Goal: Transaction & Acquisition: Obtain resource

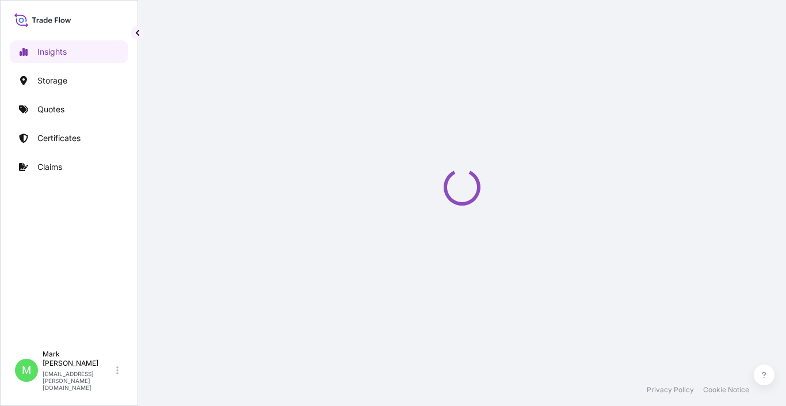
select select "2025"
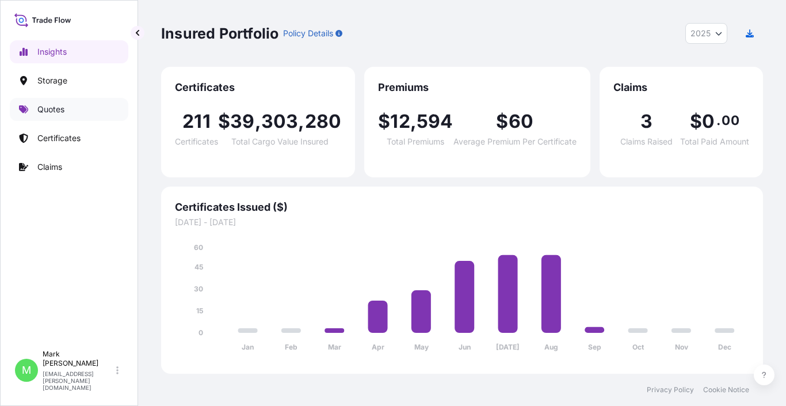
click at [48, 112] on p "Quotes" at bounding box center [50, 110] width 27 height 12
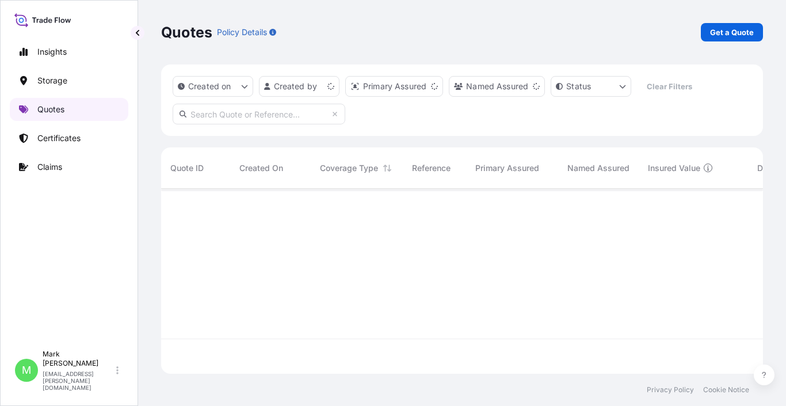
scroll to position [182, 593]
click at [715, 29] on p "Get a Quote" at bounding box center [732, 32] width 44 height 12
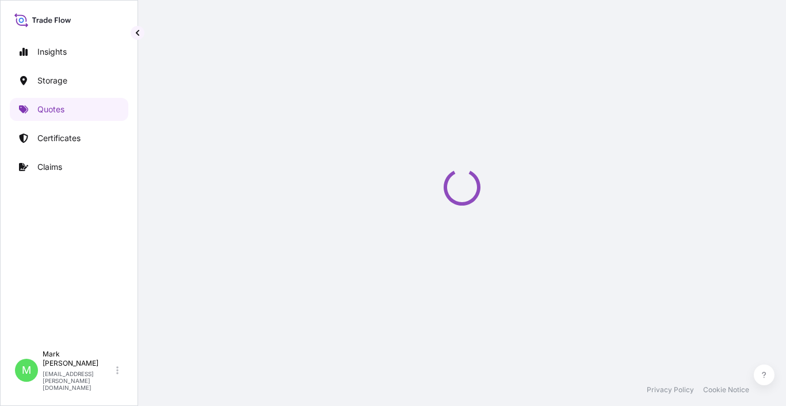
select select "Water"
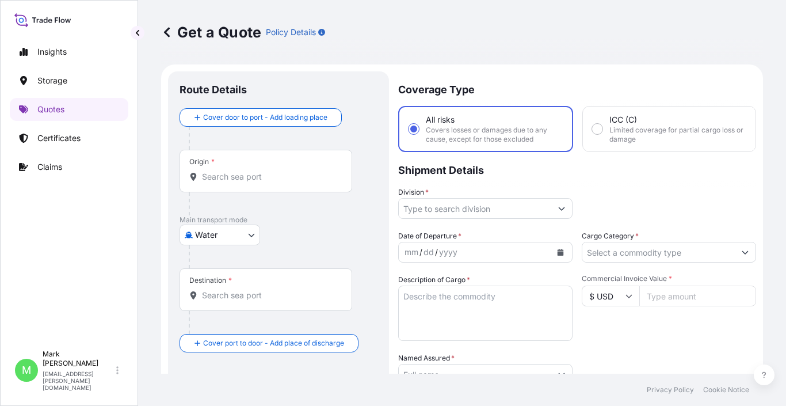
scroll to position [18, 0]
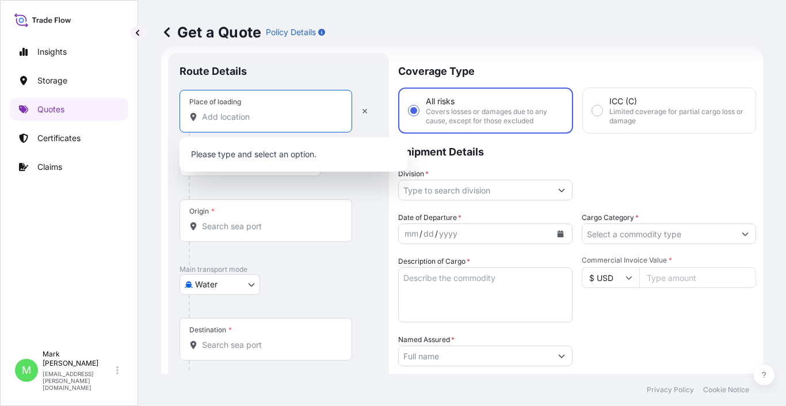
click at [238, 120] on input "Place of loading" at bounding box center [270, 117] width 136 height 12
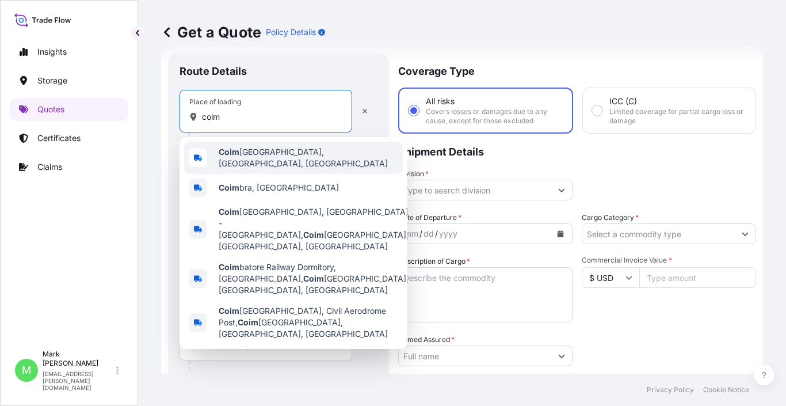
click at [252, 150] on span "Coim batore, Tamil Nadu, India" at bounding box center [308, 157] width 179 height 23
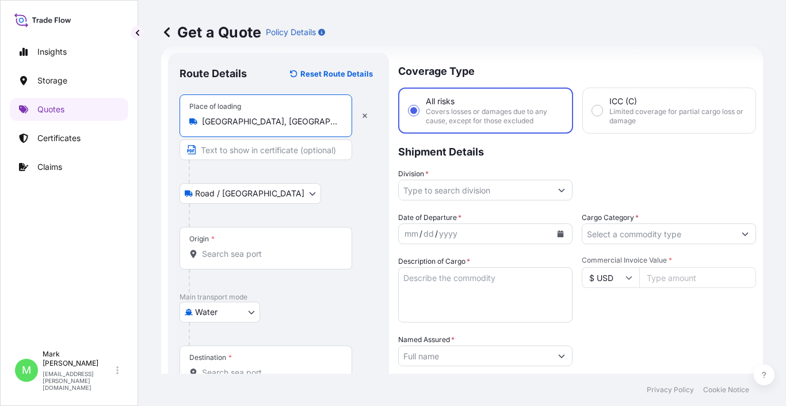
type input "Coimbatore, Tamil Nadu, India"
click at [210, 309] on body "0 options available. 5 options available. Insights Storage Quotes Certificates …" at bounding box center [393, 203] width 786 height 406
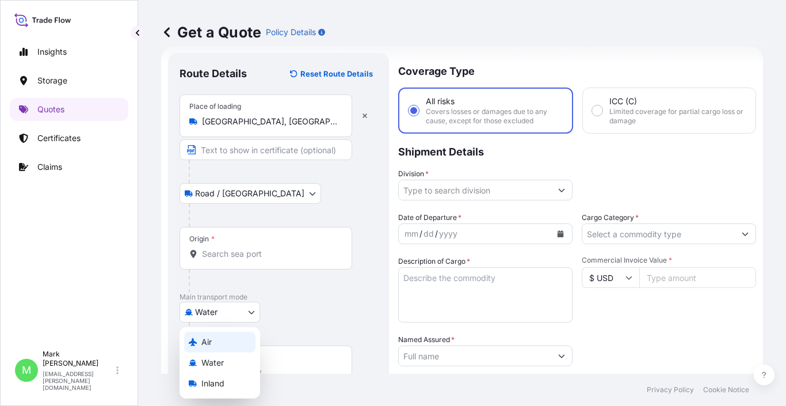
click at [198, 338] on div "Air" at bounding box center [219, 341] width 71 height 21
select select "Air"
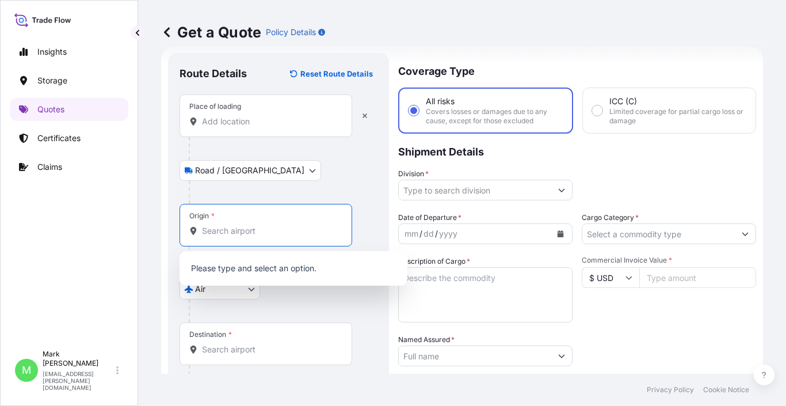
click at [235, 231] on input "Origin *" at bounding box center [270, 231] width 136 height 12
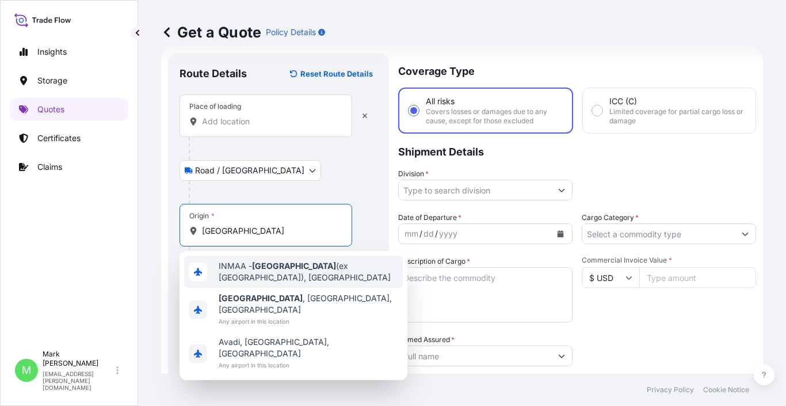
click at [249, 266] on span "INMAA - Chennai (ex Madras), India" at bounding box center [308, 271] width 179 height 23
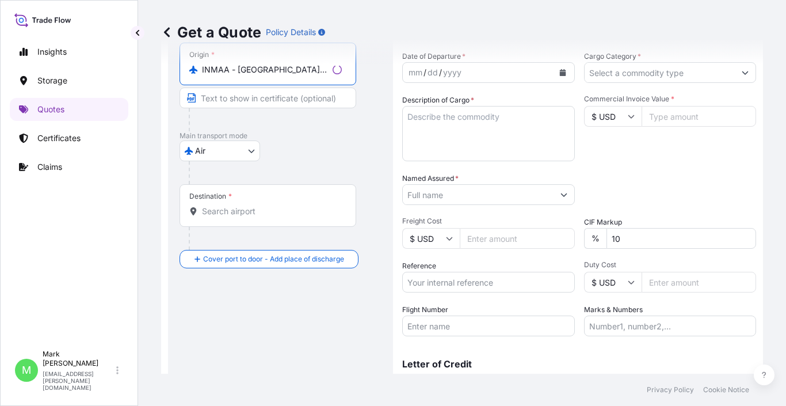
scroll to position [235, 0]
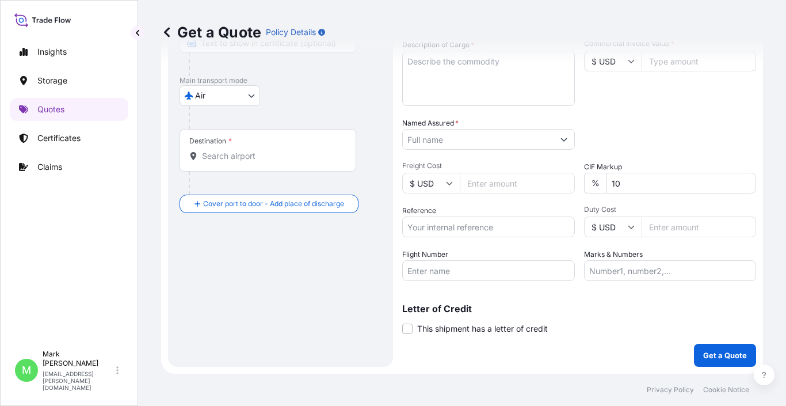
type input "INMAA - Chennai (ex Madras), India"
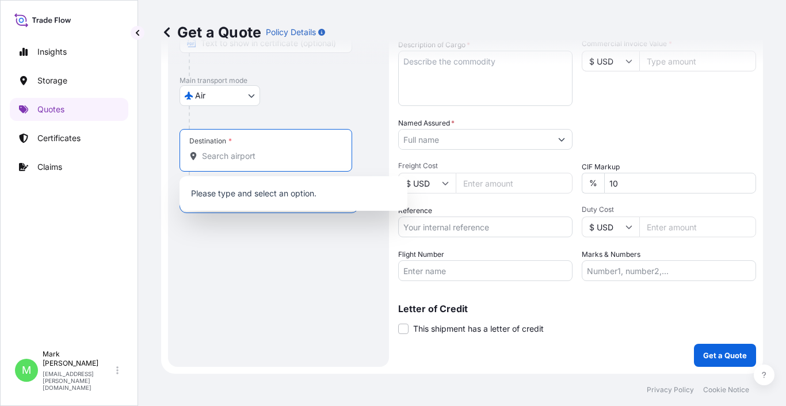
click at [230, 161] on input "Destination *" at bounding box center [270, 156] width 136 height 12
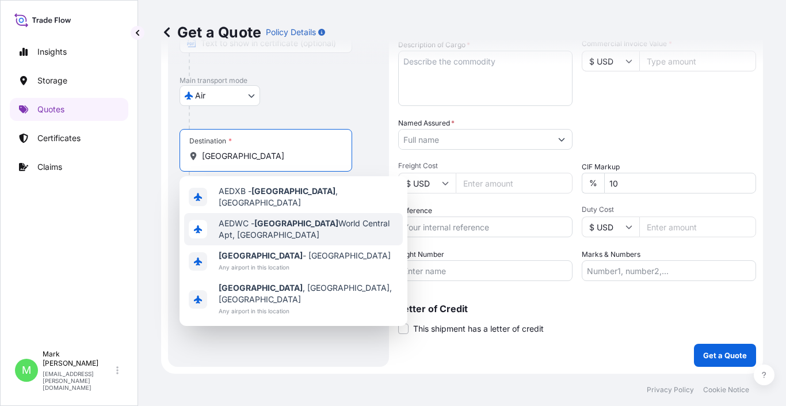
click at [255, 229] on span "AEDWC - Dubai World Central Apt, United Arab Emirates" at bounding box center [308, 228] width 179 height 23
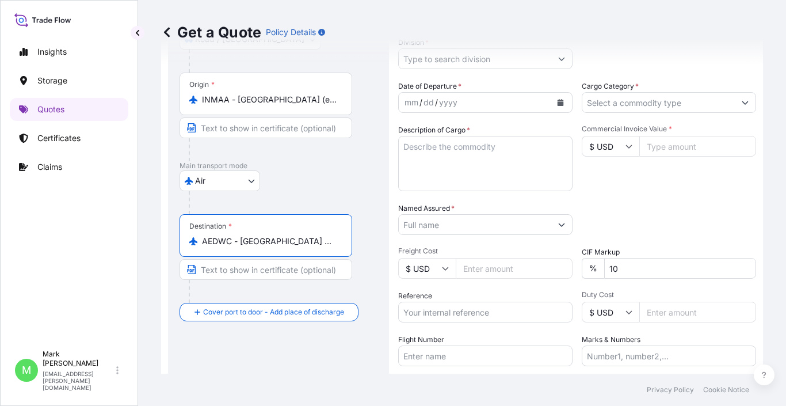
scroll to position [177, 0]
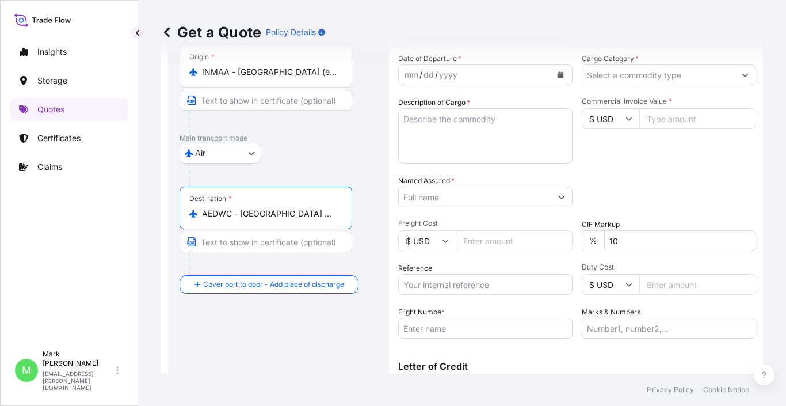
type input "AEDWC - Dubai World Central Apt, United Arab Emirates"
click at [254, 240] on input "Text to appear on certificate" at bounding box center [265, 241] width 173 height 21
type input "mussa"
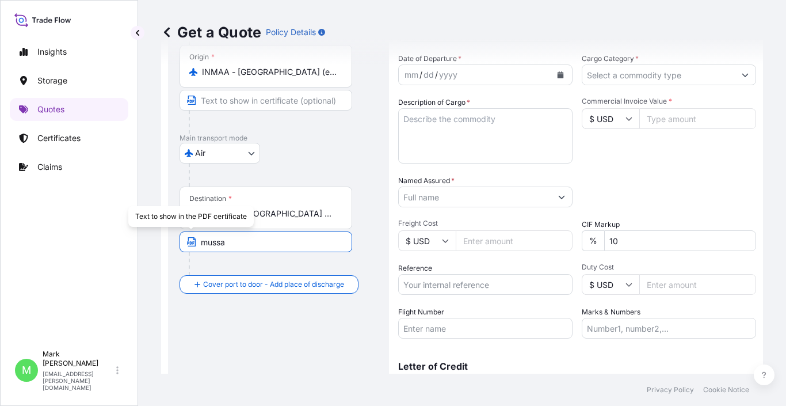
drag, startPoint x: 233, startPoint y: 245, endPoint x: 178, endPoint y: 245, distance: 55.2
click at [178, 245] on div "Route Details Reset Route Details Place of loading Road / Inland Road / Inland …" at bounding box center [278, 159] width 221 height 530
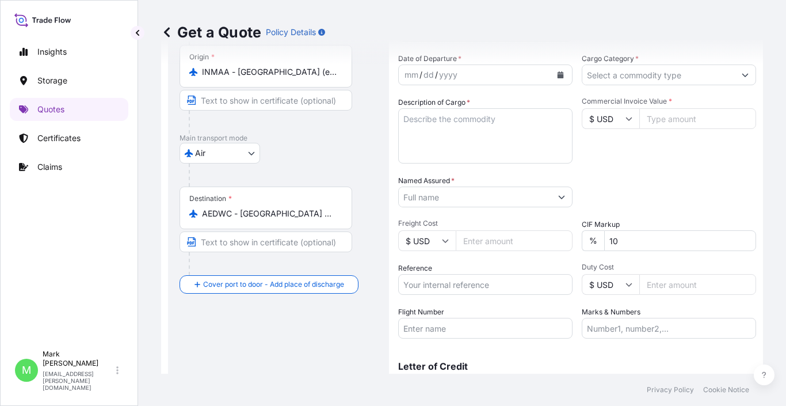
click at [219, 277] on div "Place of loading Road / Inland Road / Inland Origin * INMAA - Chennai (ex Madra…" at bounding box center [278, 115] width 198 height 358
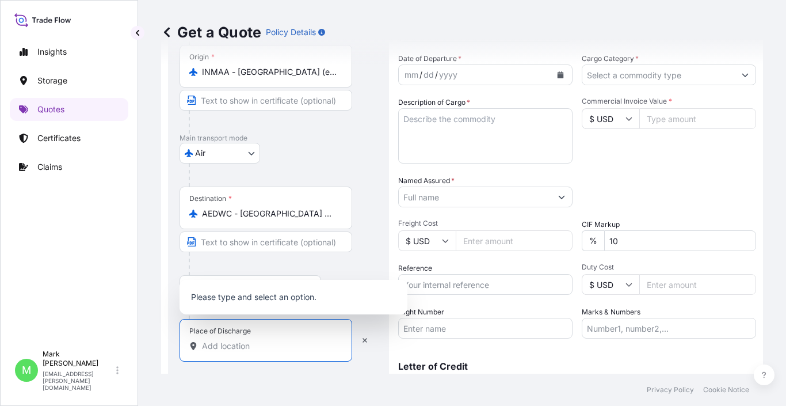
drag, startPoint x: 217, startPoint y: 345, endPoint x: 225, endPoint y: 331, distance: 16.5
click at [219, 345] on input "Place of Discharge" at bounding box center [270, 346] width 136 height 12
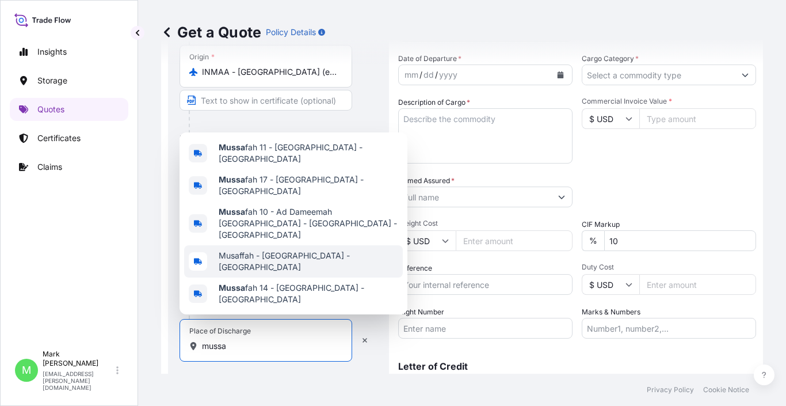
click at [297, 260] on span "Musaffah - Abu Dhabi - United Arab Emirates" at bounding box center [308, 261] width 179 height 23
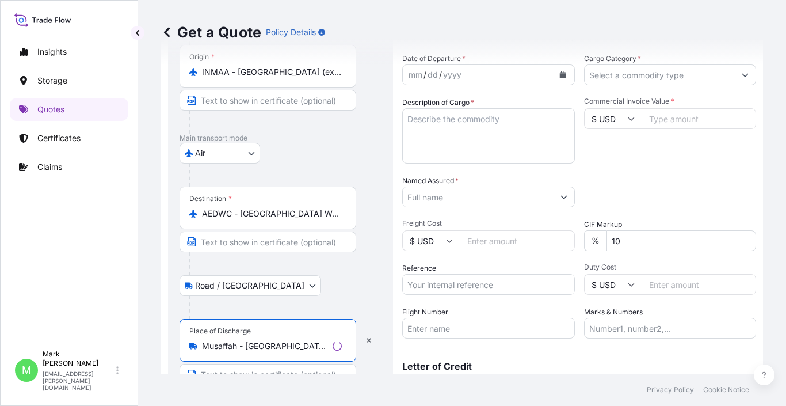
type input "Musaffah - Abu Dhabi - United Arab Emirates"
click at [361, 285] on div "Road / Inland Road / Inland" at bounding box center [280, 285] width 202 height 21
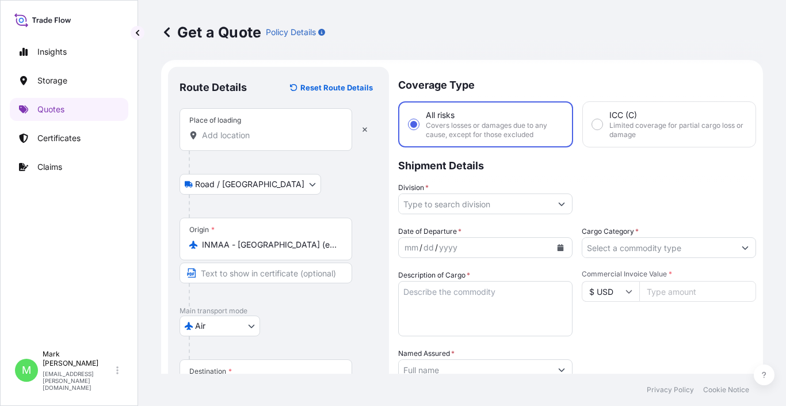
scroll to position [120, 0]
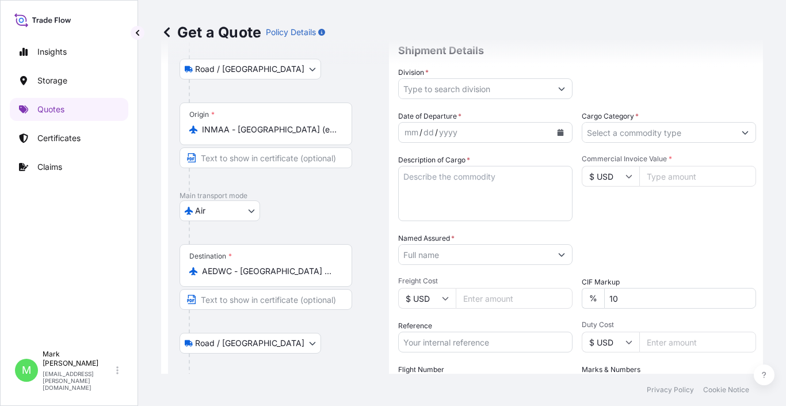
click at [499, 93] on input "Division *" at bounding box center [475, 88] width 152 height 21
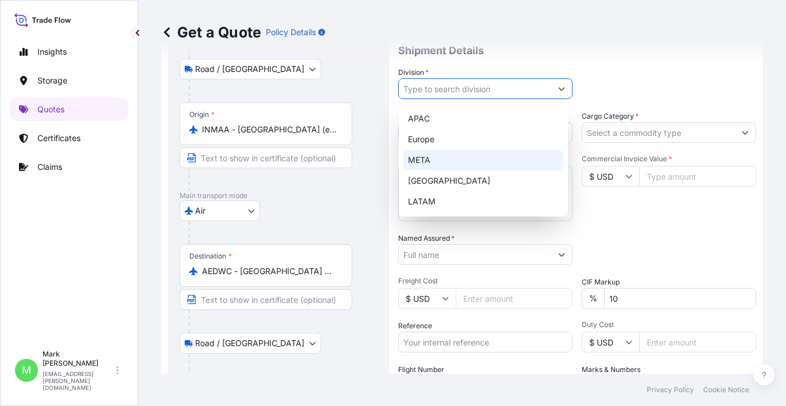
click at [439, 152] on div "META" at bounding box center [483, 160] width 160 height 21
type input "META"
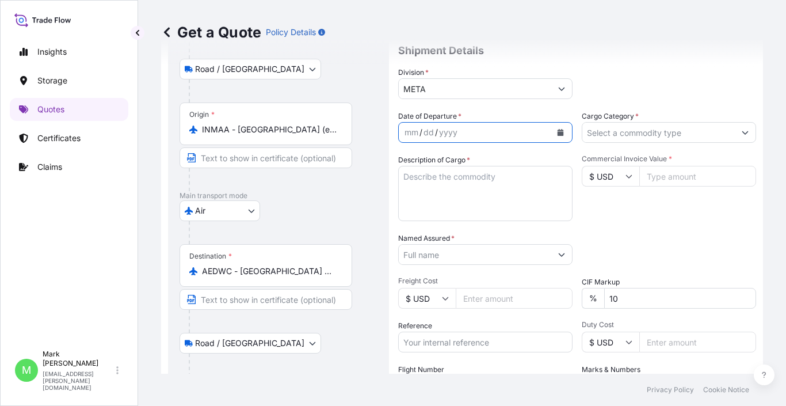
click at [551, 135] on button "Calendar" at bounding box center [560, 132] width 18 height 18
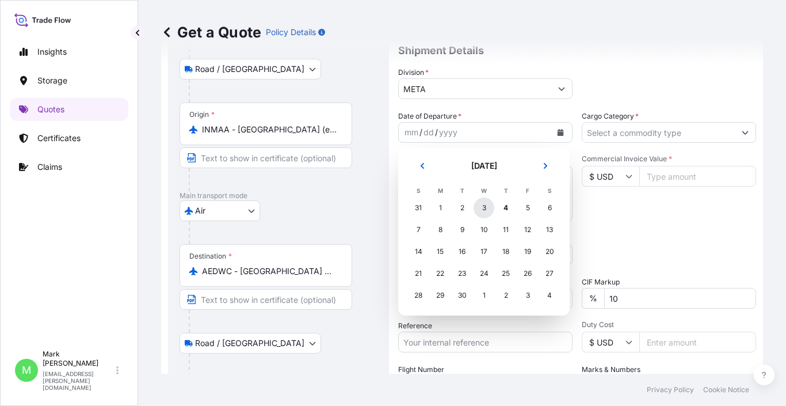
click at [482, 211] on div "3" at bounding box center [483, 207] width 21 height 21
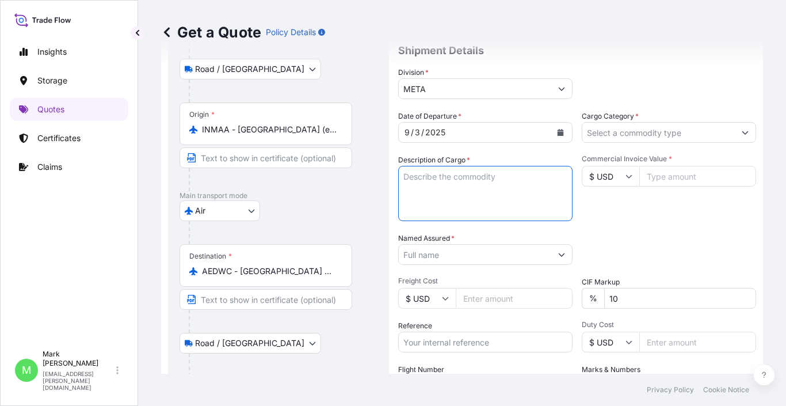
click at [484, 207] on textarea "Description of Cargo *" at bounding box center [485, 193] width 174 height 55
type textarea "t"
type textarea "TRAINING PANEL"
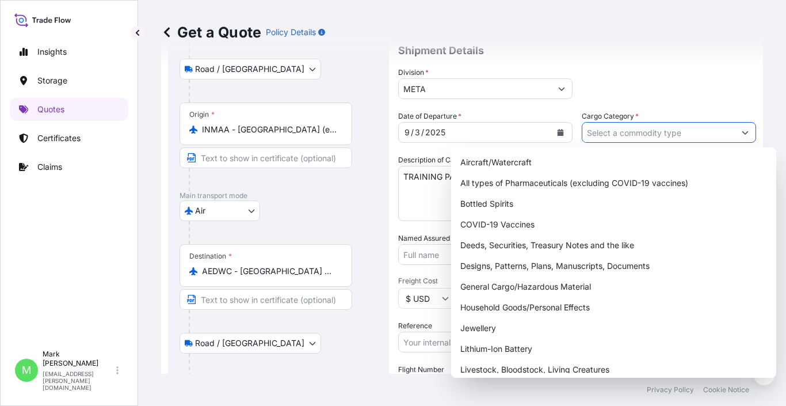
click at [643, 128] on input "Cargo Category *" at bounding box center [658, 132] width 152 height 21
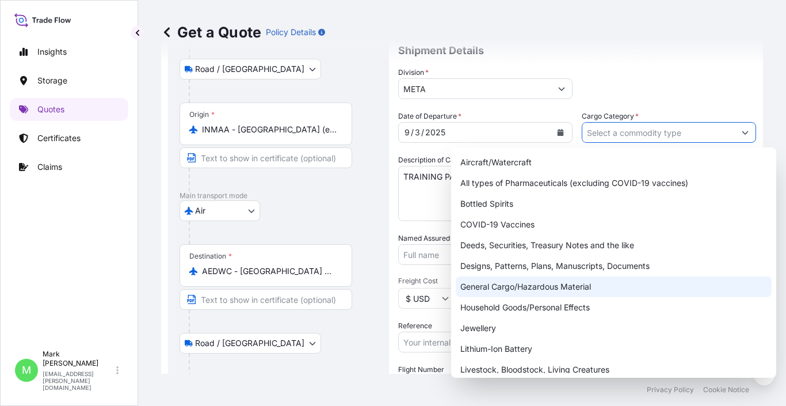
click at [524, 289] on div "General Cargo/Hazardous Material" at bounding box center [614, 286] width 316 height 21
type input "General Cargo/Hazardous Material"
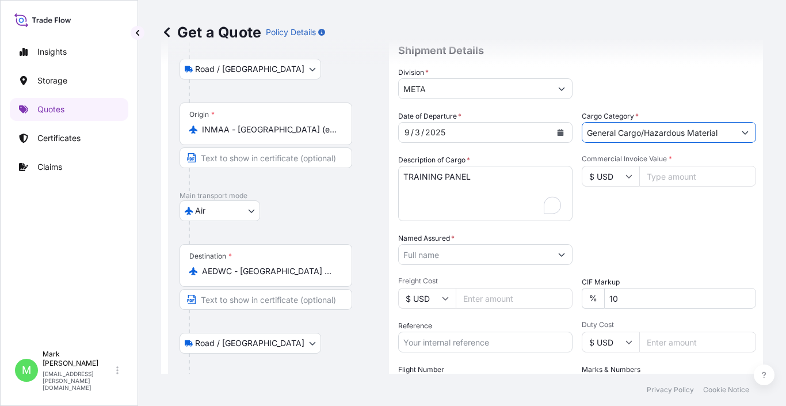
click at [606, 219] on div "Commercial Invoice Value * $ USD" at bounding box center [669, 187] width 174 height 67
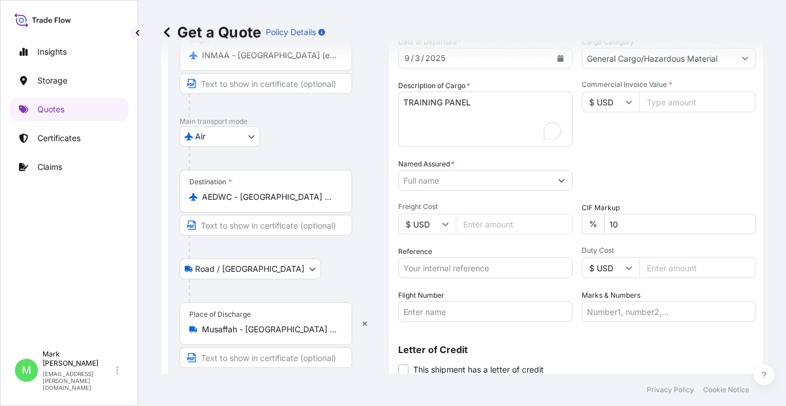
scroll to position [177, 0]
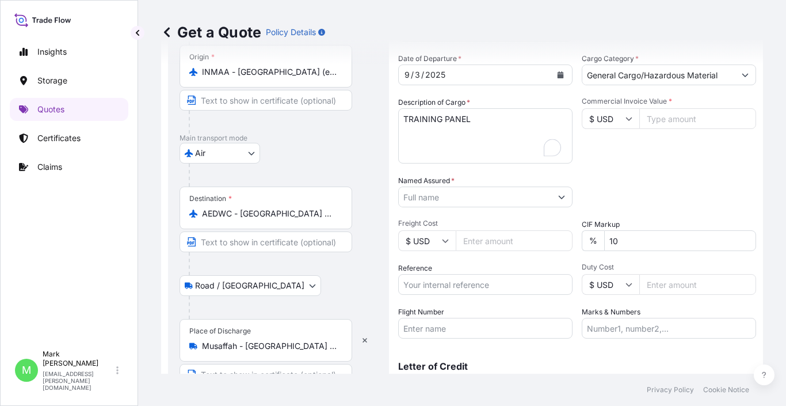
click at [655, 118] on input "Commercial Invoice Value *" at bounding box center [697, 118] width 117 height 21
type input "25560"
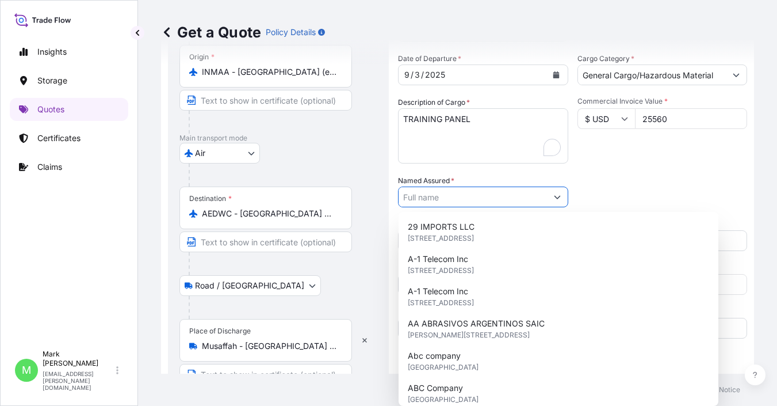
click at [464, 194] on input "Named Assured *" at bounding box center [473, 196] width 148 height 21
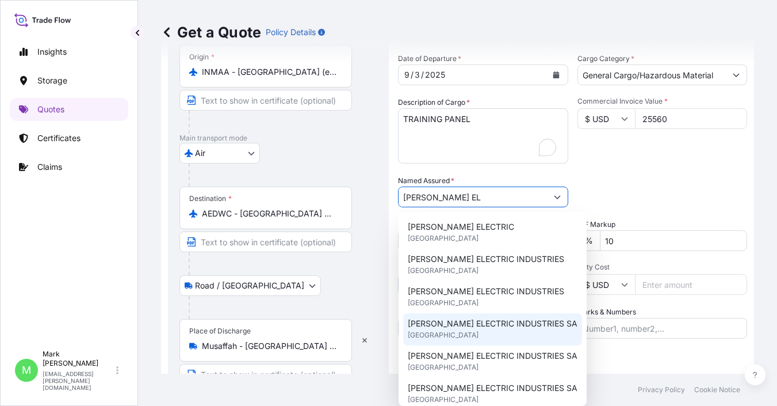
click at [497, 320] on span "SCHNEIDER ELECTRIC INDUSTRIES SA" at bounding box center [493, 324] width 170 height 12
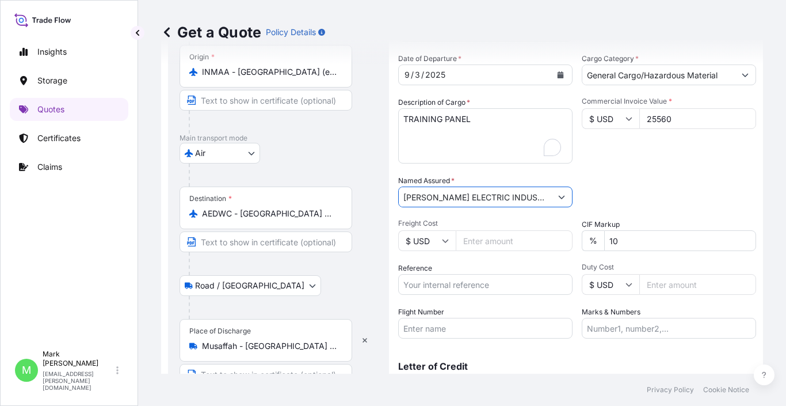
scroll to position [235, 0]
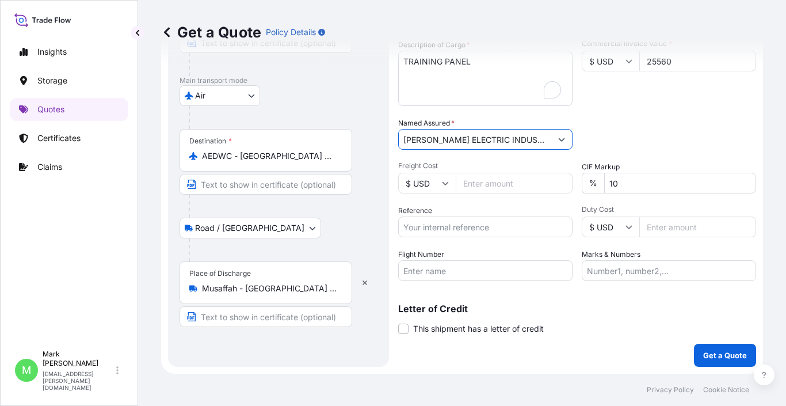
type input "SCHNEIDER ELECTRIC INDUSTRIES SA"
click at [501, 178] on input "Freight Cost" at bounding box center [514, 183] width 117 height 21
type input "14400"
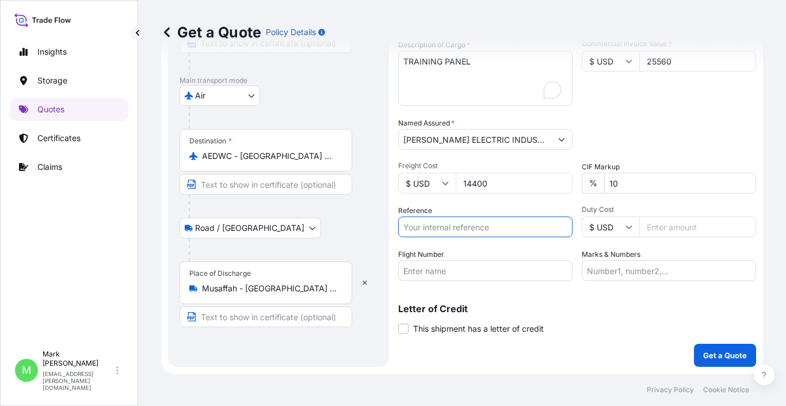
click at [518, 220] on input "Reference" at bounding box center [485, 226] width 174 height 21
type input "SO 625046"
click at [486, 265] on input "Flight Number" at bounding box center [485, 270] width 174 height 21
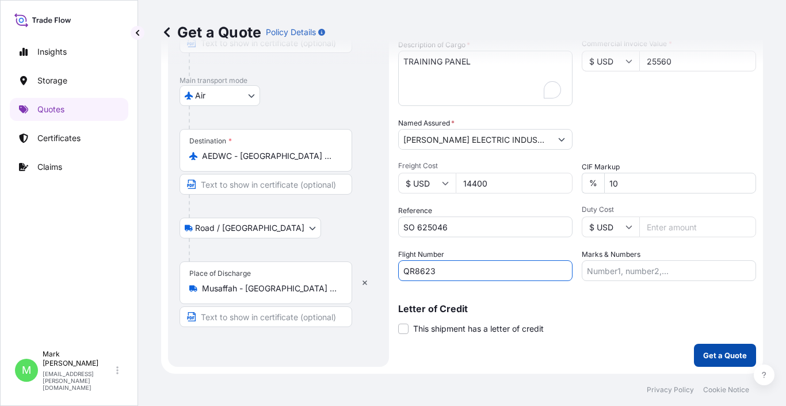
type input "QR8623"
click at [713, 362] on button "Get a Quote" at bounding box center [725, 354] width 62 height 23
click at [443, 181] on icon at bounding box center [445, 182] width 7 height 7
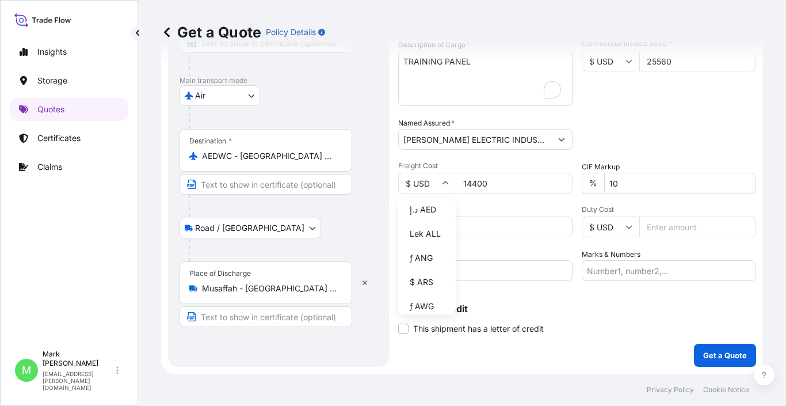
scroll to position [460, 0]
click at [435, 200] on div "د.إ AED" at bounding box center [427, 189] width 48 height 22
type input "د.إ AED"
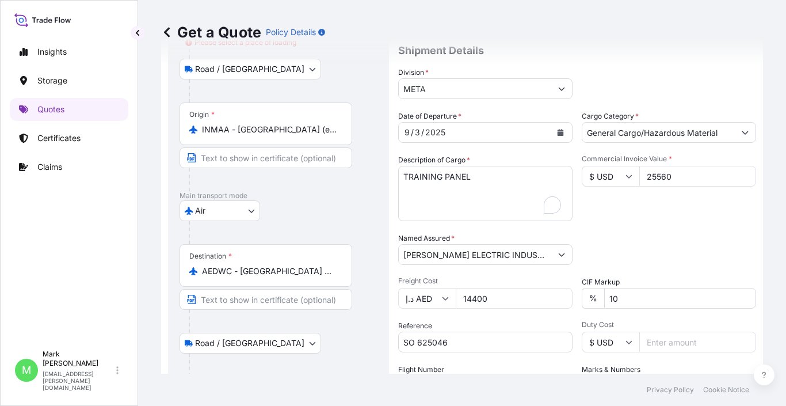
scroll to position [0, 0]
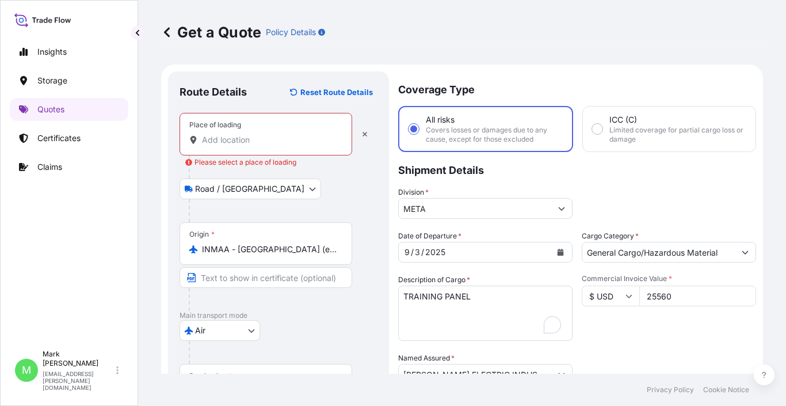
click at [265, 142] on input "Place of loading Please select a place of loading" at bounding box center [270, 140] width 136 height 12
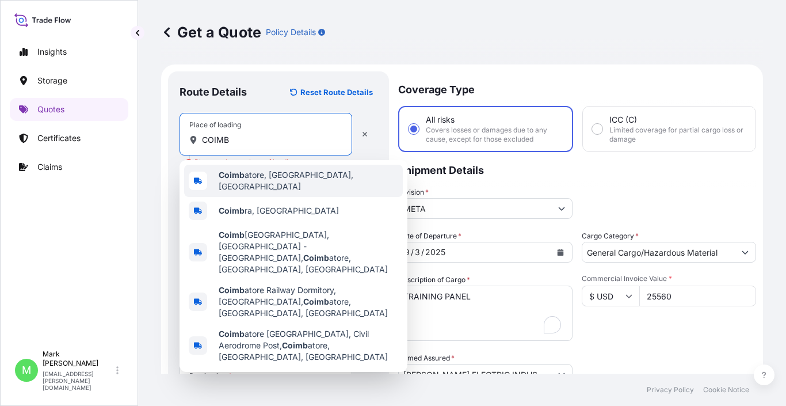
click at [272, 178] on span "Coimb atore, Tamil Nadu, India" at bounding box center [308, 180] width 179 height 23
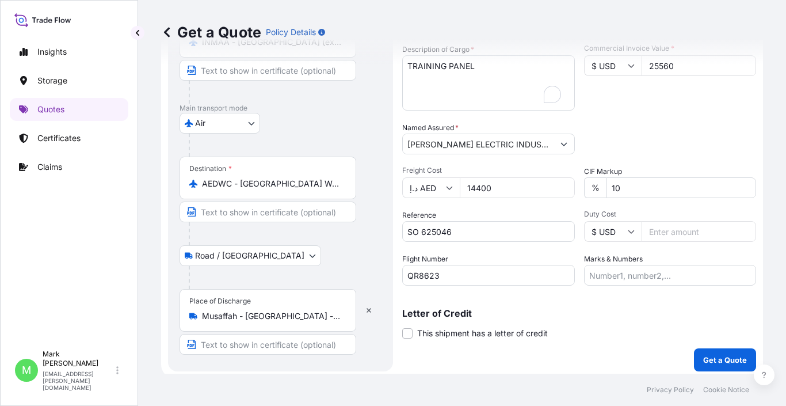
scroll to position [235, 0]
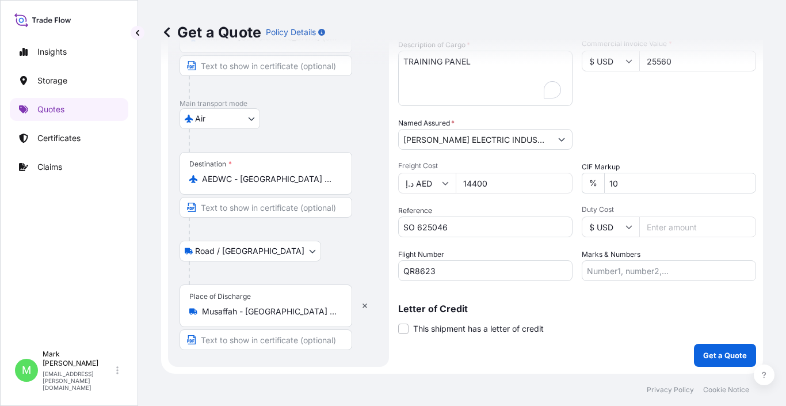
type input "Coimbatore, Tamil Nadu, India"
click at [703, 351] on p "Get a Quote" at bounding box center [725, 355] width 44 height 12
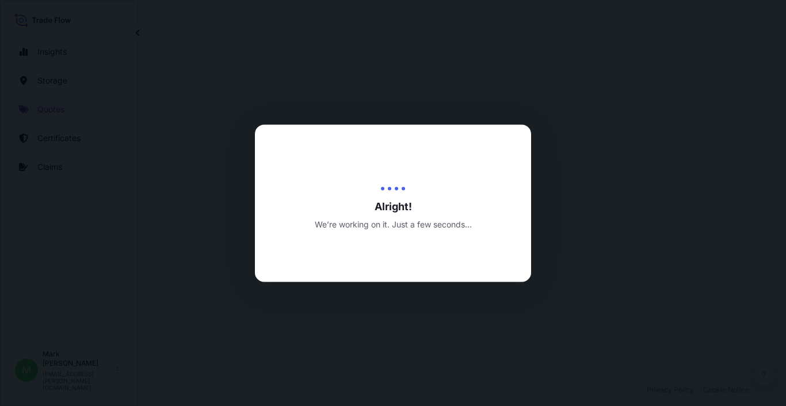
select select "Road / Inland"
select select "Air"
select select "Road / Inland"
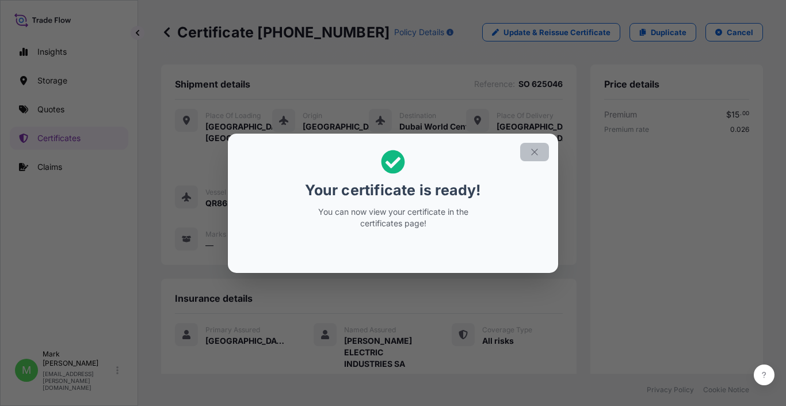
click at [546, 149] on button "button" at bounding box center [534, 152] width 29 height 18
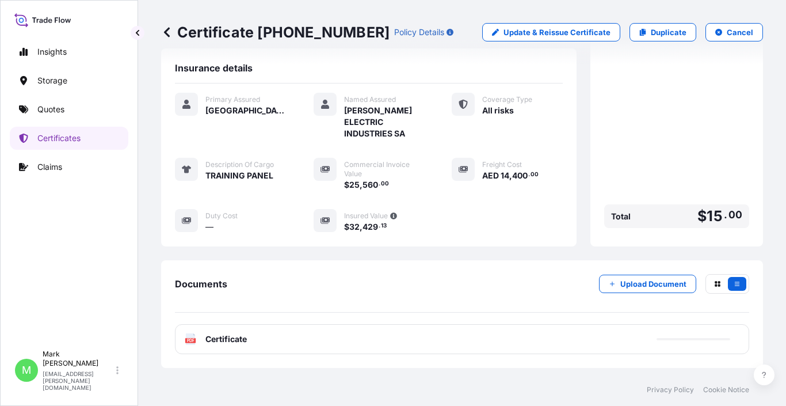
click at [313, 342] on div "PDF Certificate" at bounding box center [462, 339] width 574 height 30
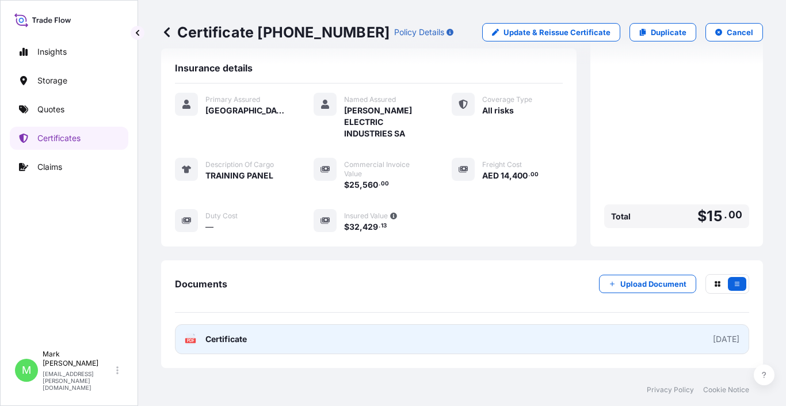
click at [579, 339] on link "PDF Certificate 2025-09-04" at bounding box center [462, 339] width 574 height 30
